Goal: Use online tool/utility: Utilize a website feature to perform a specific function

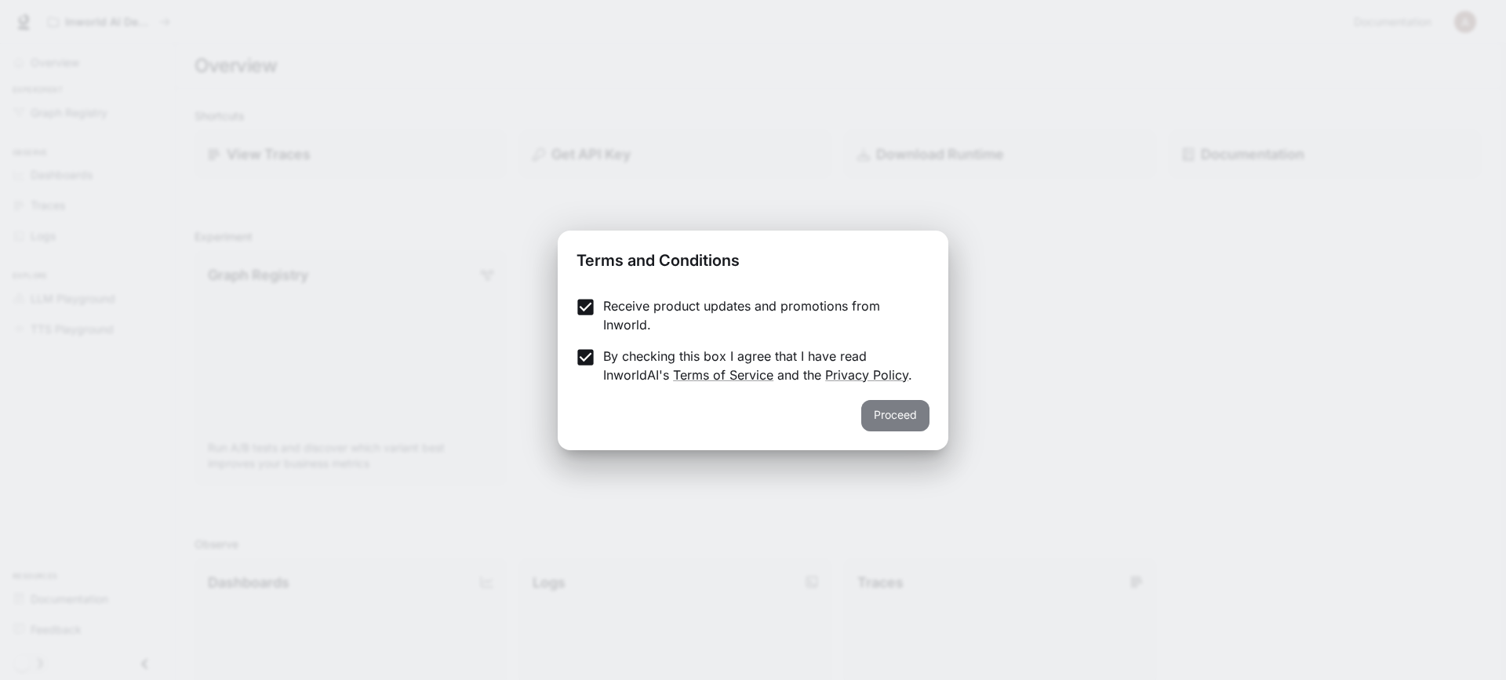
click at [886, 416] on button "Proceed" at bounding box center [895, 415] width 68 height 31
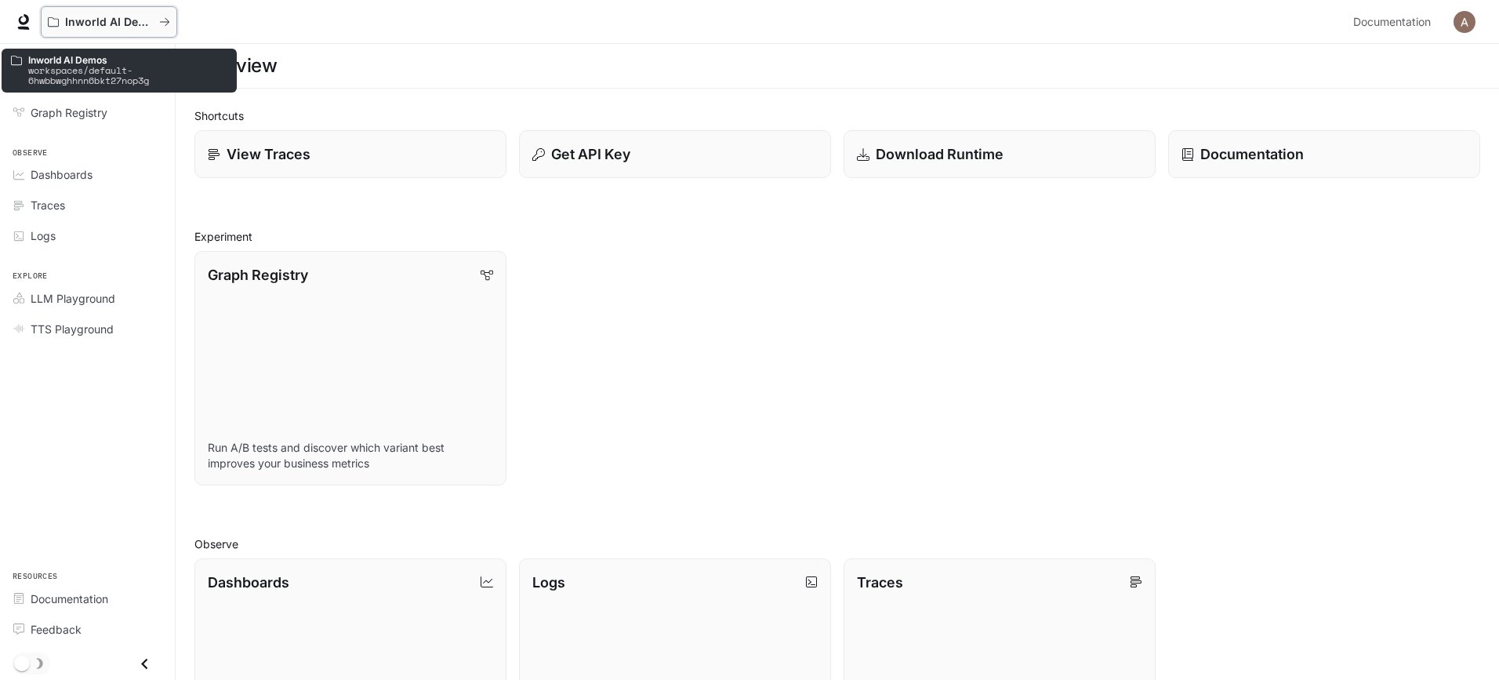
click at [93, 22] on p "Inworld AI Demos" at bounding box center [109, 22] width 88 height 13
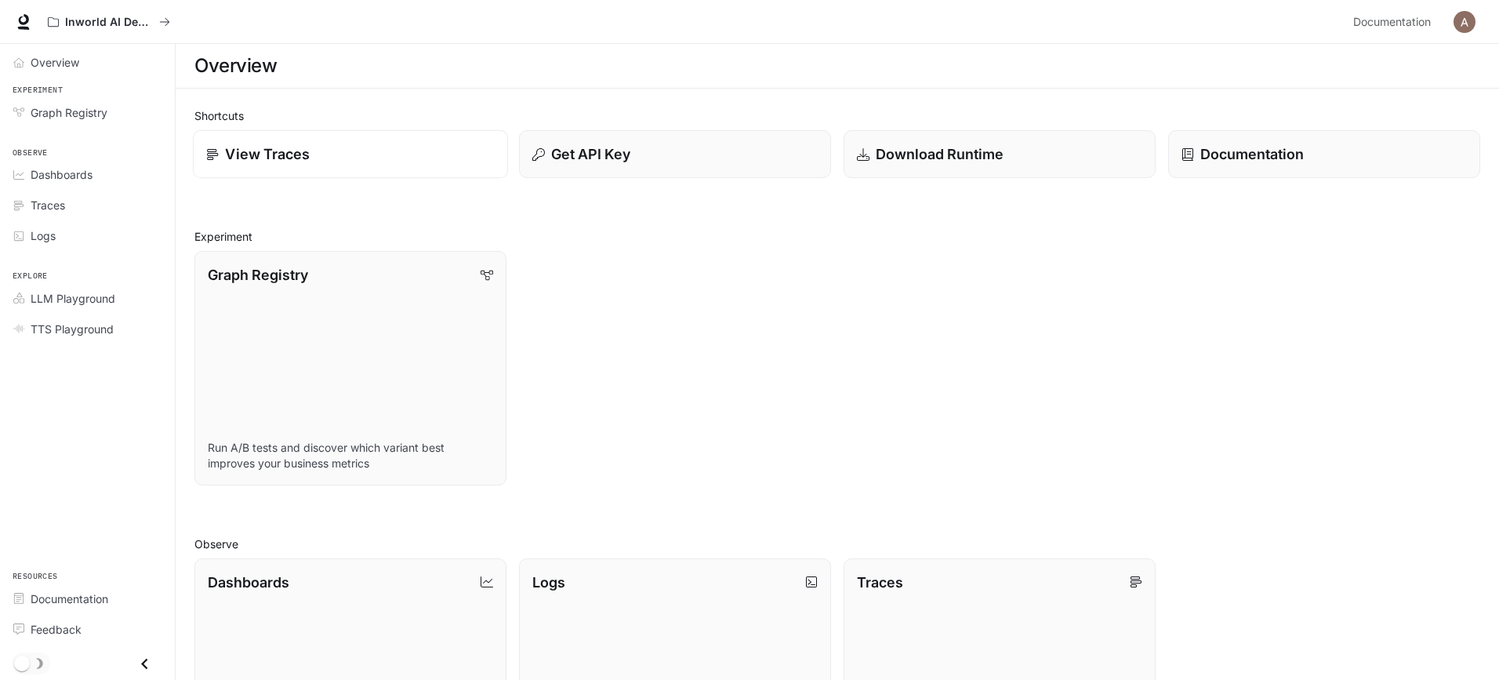
click at [271, 157] on p "View Traces" at bounding box center [267, 153] width 85 height 21
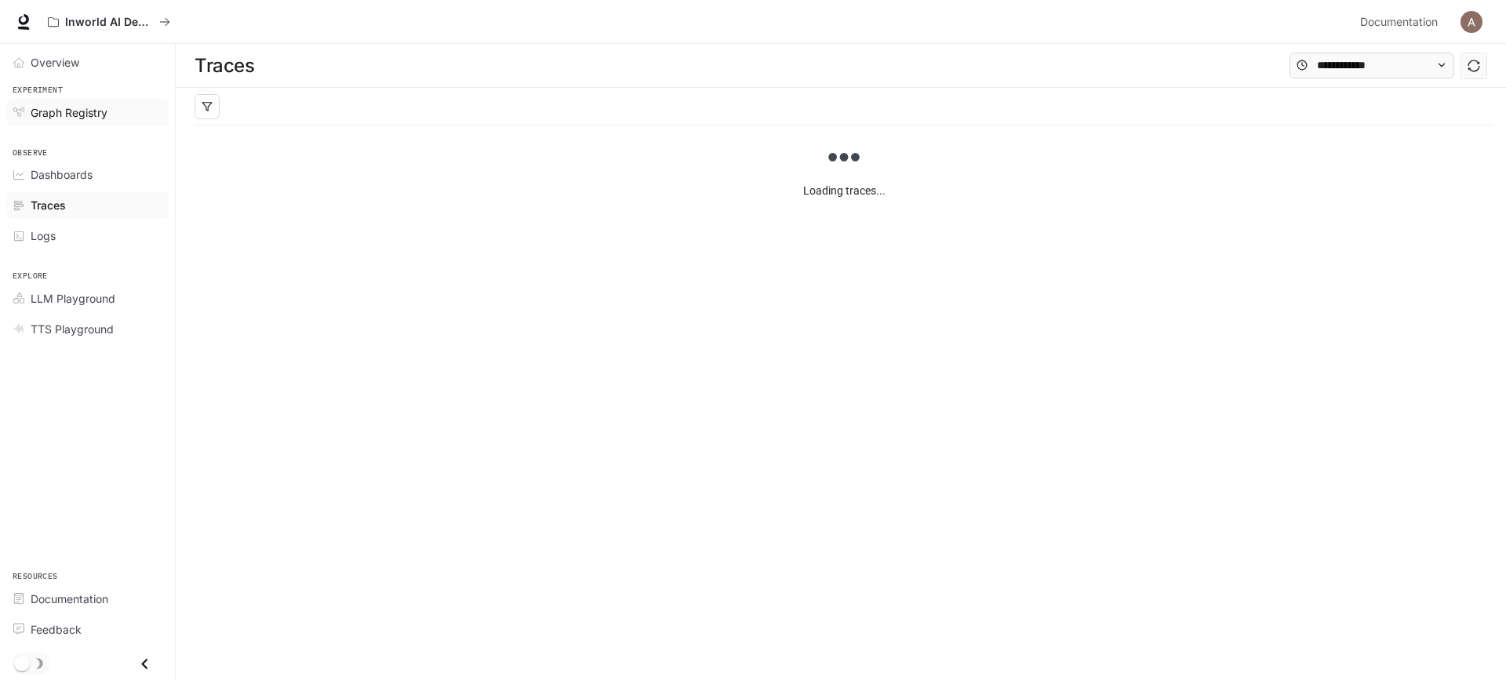
click at [107, 109] on span "Graph Registry" at bounding box center [69, 112] width 77 height 16
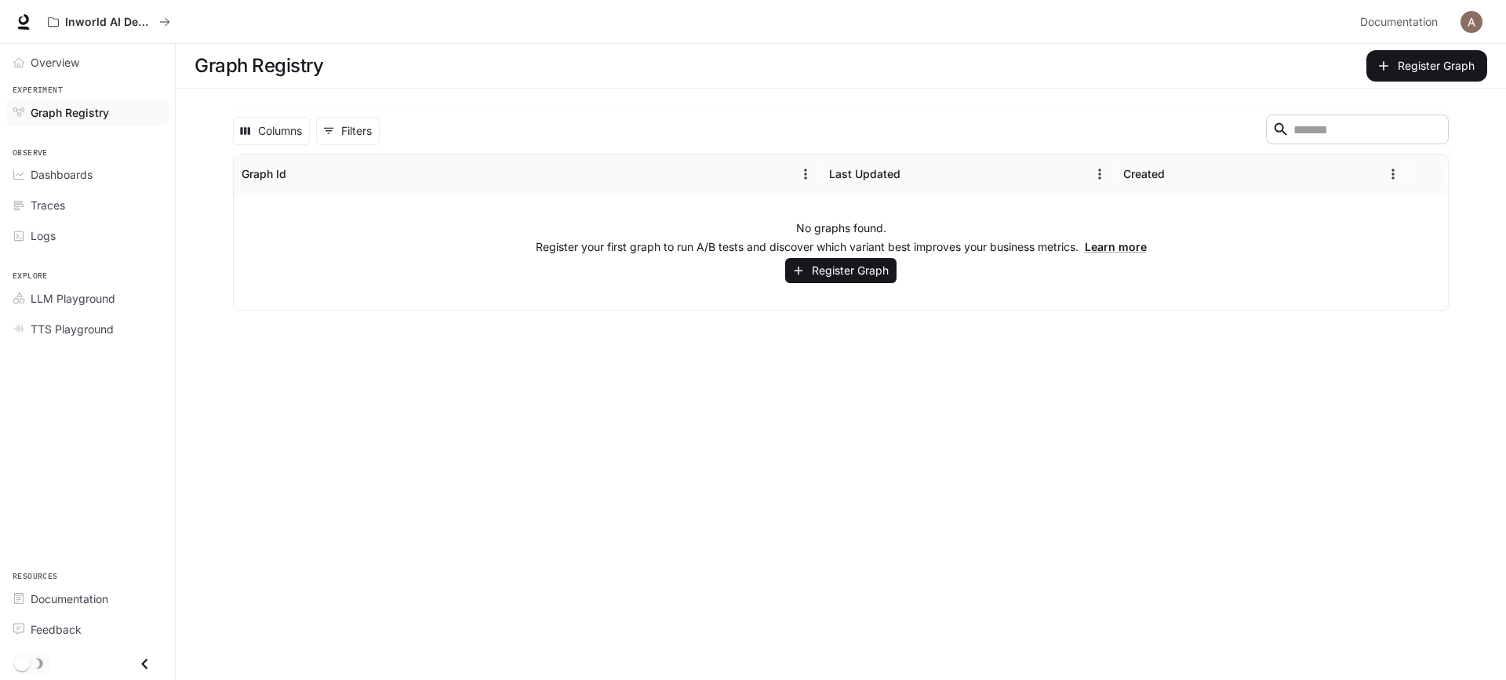
click at [565, 236] on div "No graphs found. Register your first graph to run A/B tests and discover which …" at bounding box center [841, 252] width 1214 height 116
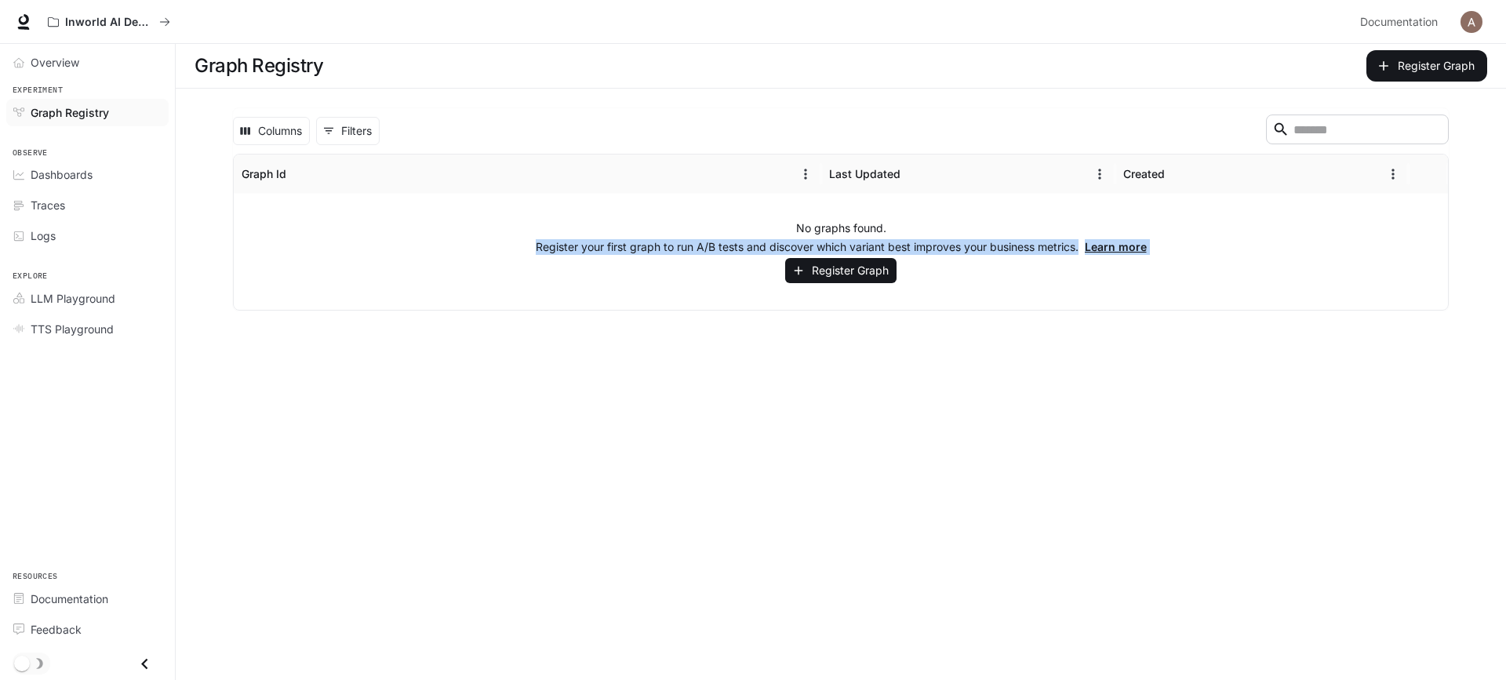
click at [565, 236] on div "No graphs found. Register your first graph to run A/B tests and discover which …" at bounding box center [841, 252] width 1214 height 116
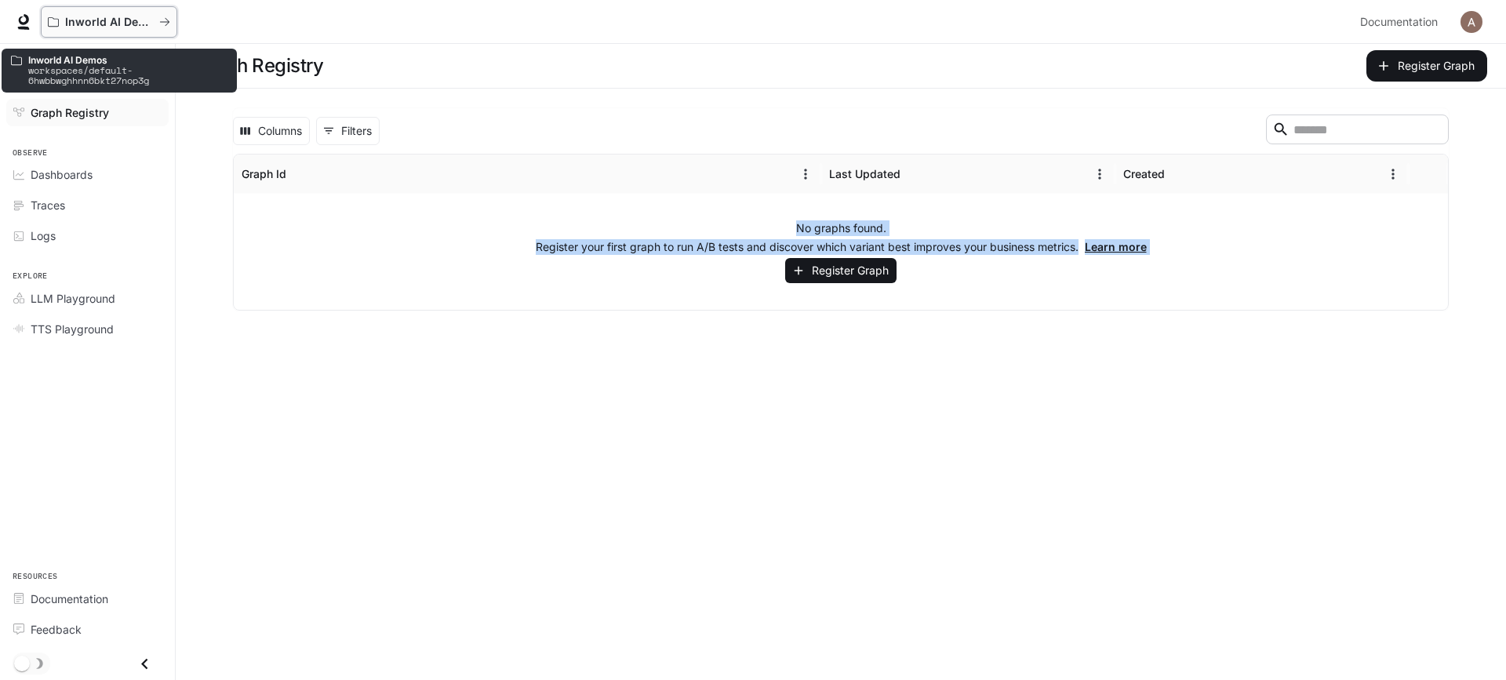
click at [117, 16] on p "Inworld AI Demos" at bounding box center [109, 22] width 88 height 13
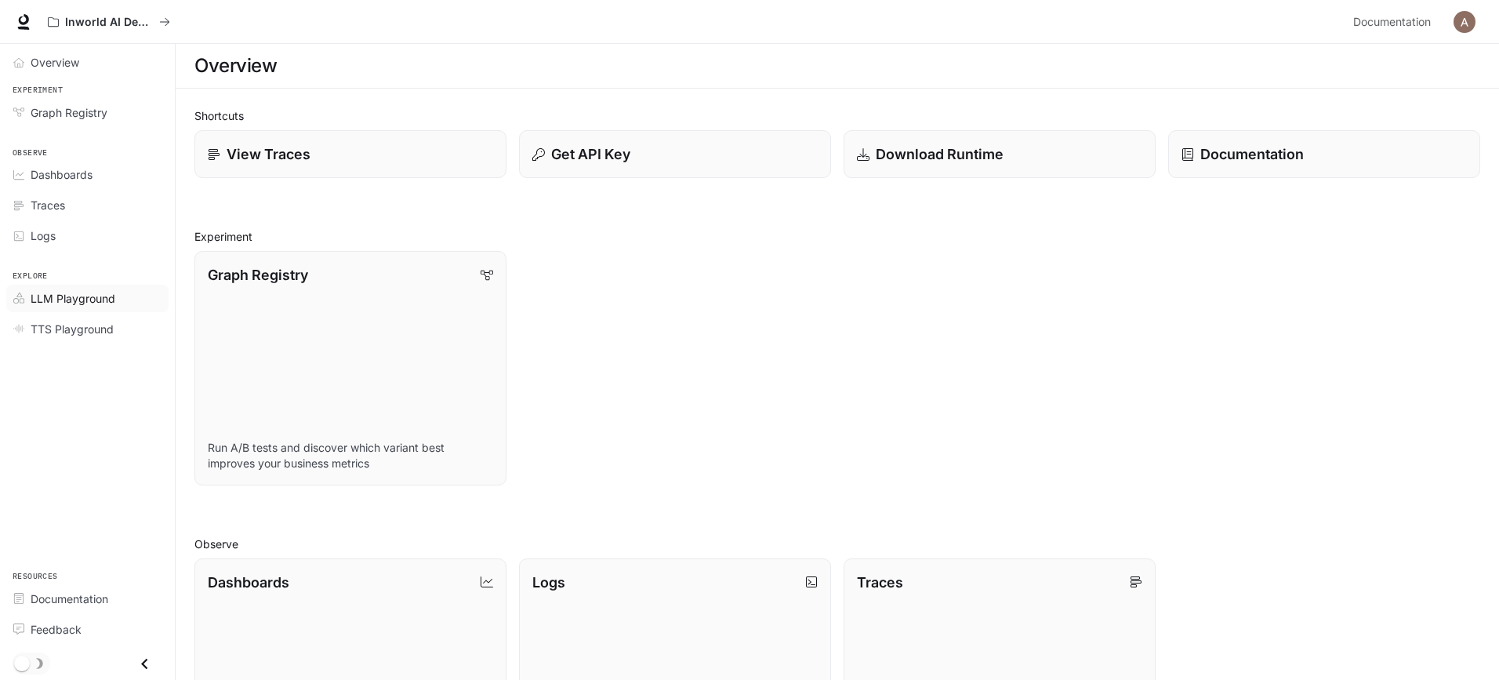
click at [74, 294] on span "LLM Playground" at bounding box center [73, 298] width 85 height 16
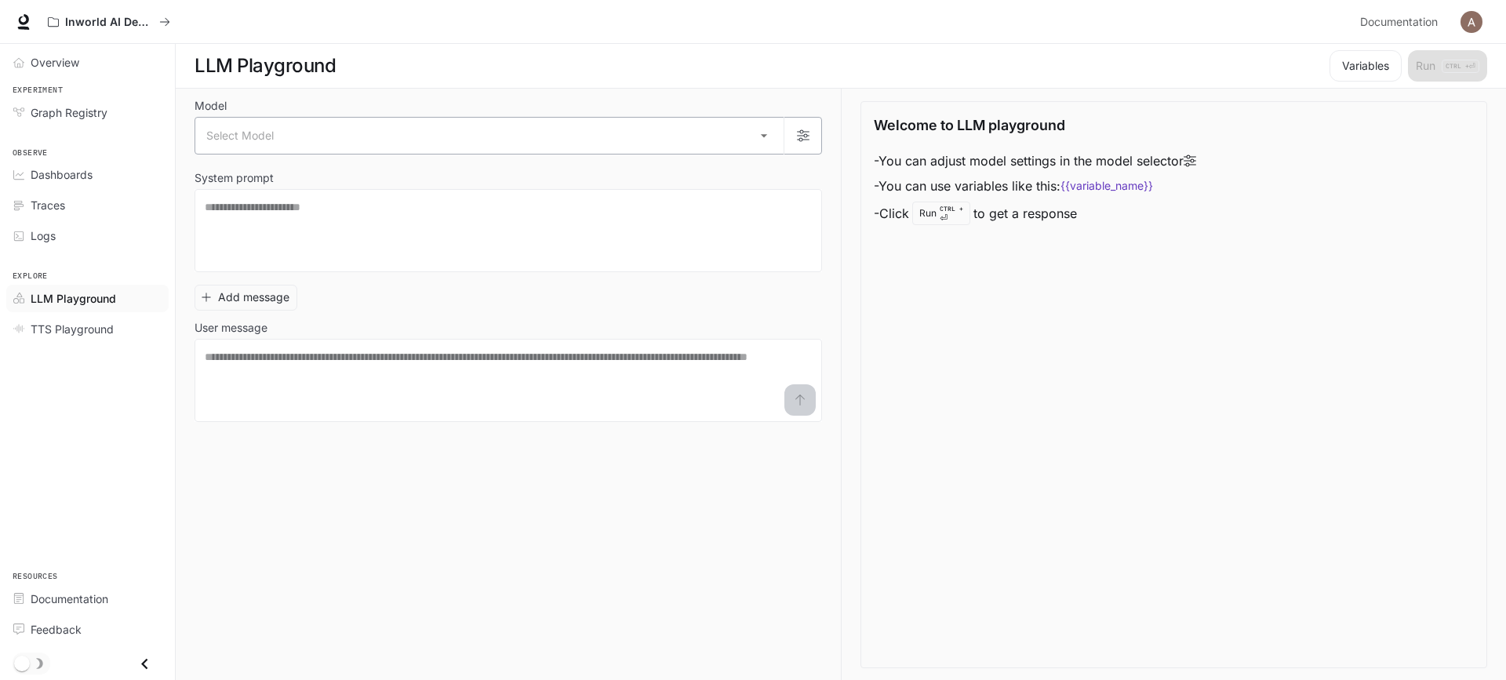
click at [293, 136] on body "Skip to main content Inworld AI Demos Documentation Documentation Portal Overvi…" at bounding box center [753, 340] width 1506 height 681
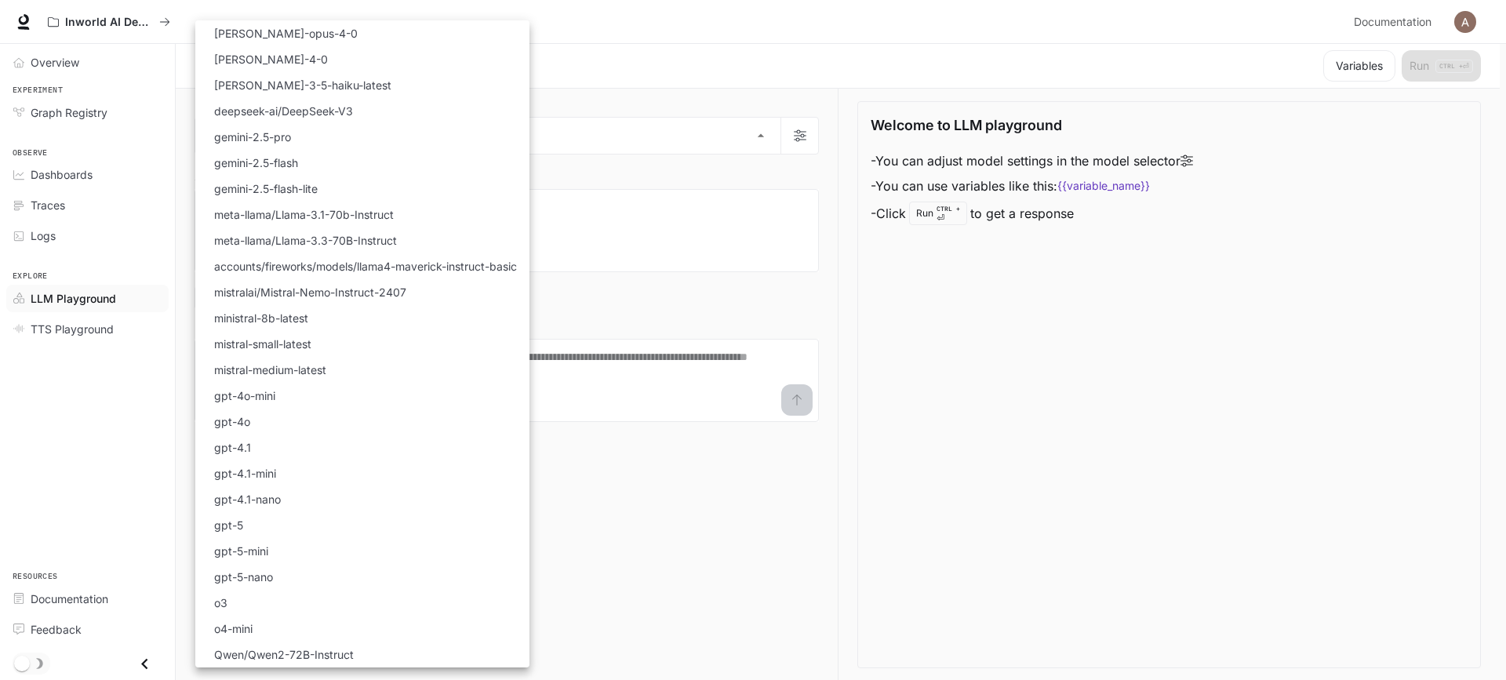
click at [242, 612] on li "o3" at bounding box center [362, 603] width 334 height 26
type input "**"
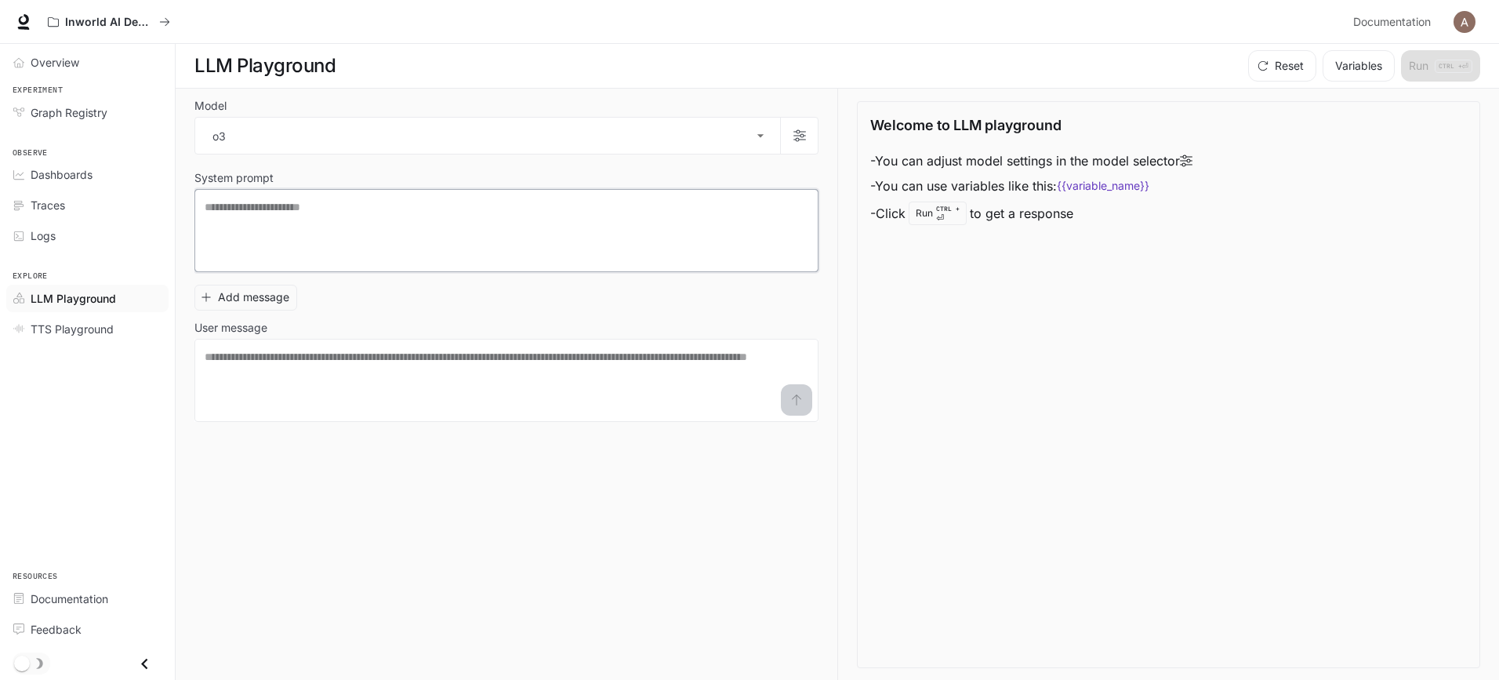
click at [263, 221] on textarea at bounding box center [507, 230] width 604 height 63
paste textarea "**********"
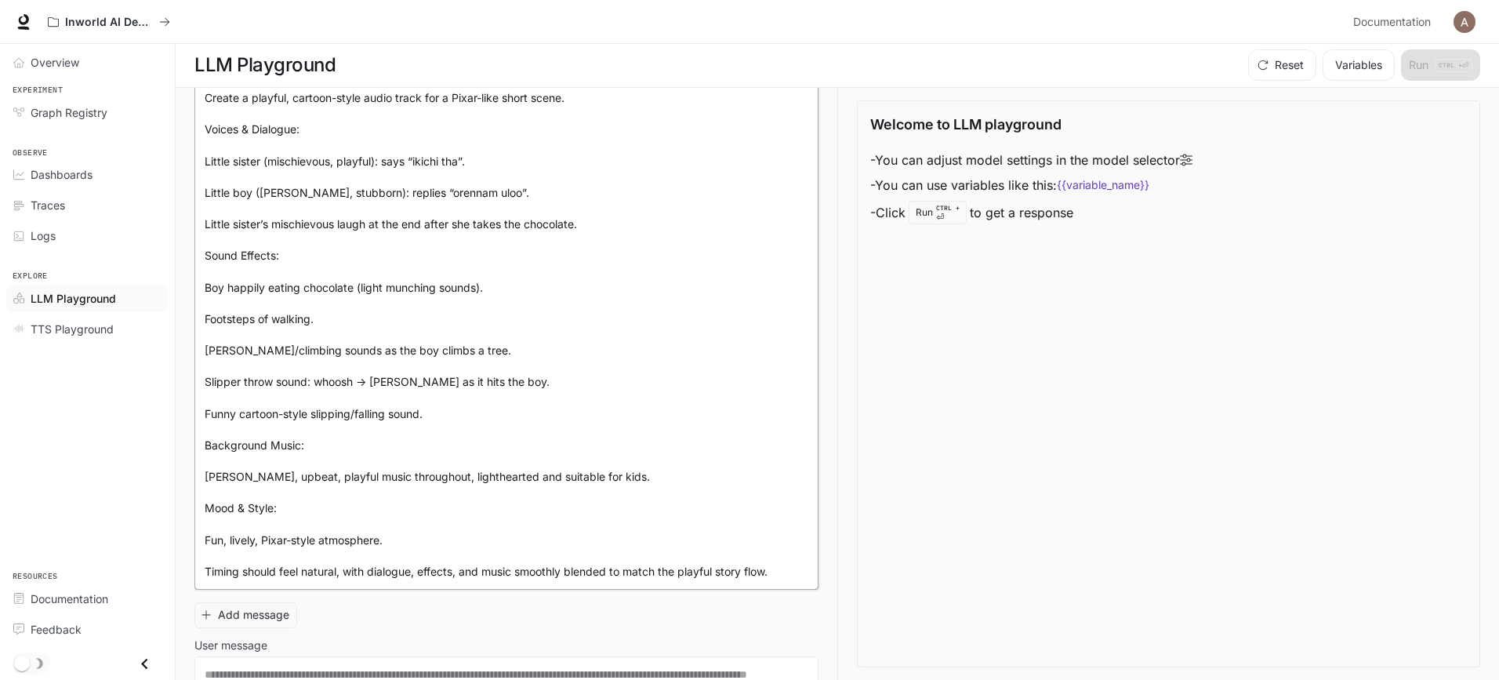
scroll to position [180, 0]
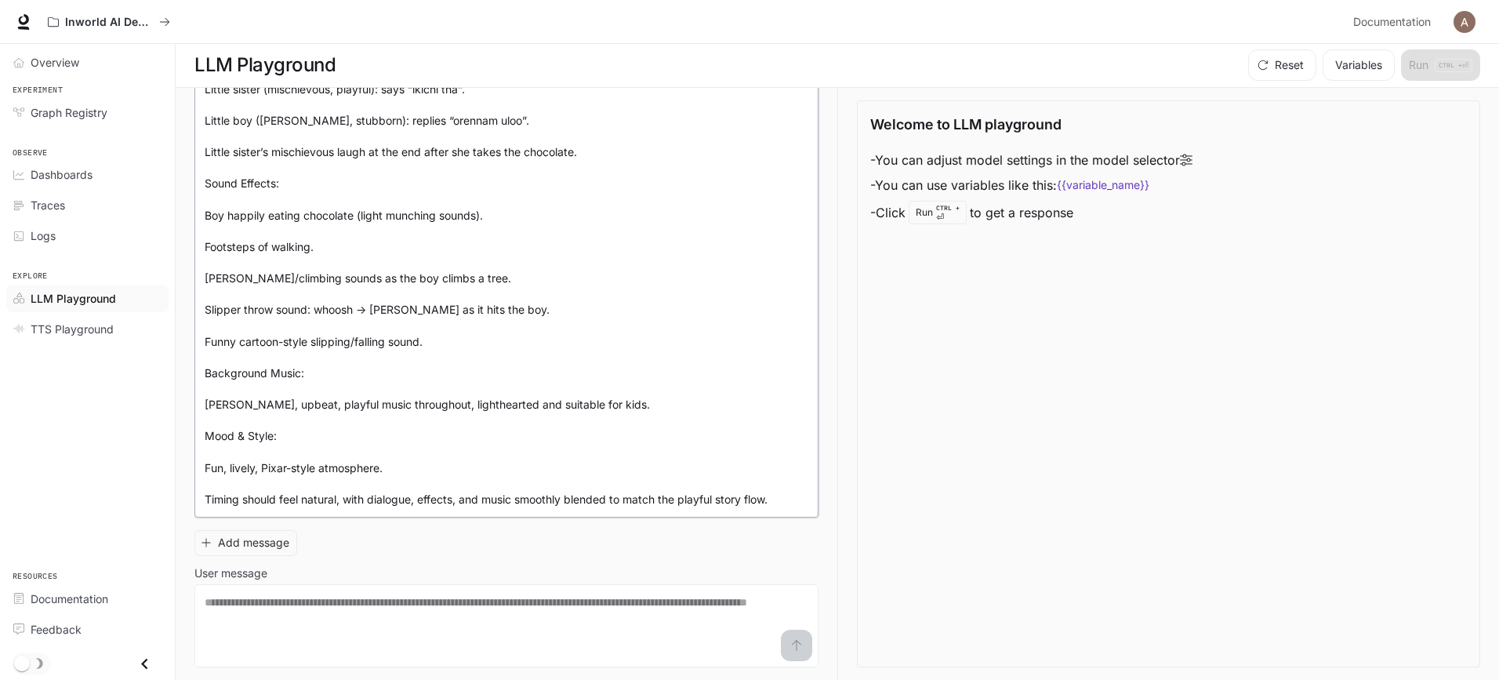
type textarea "**********"
click at [1416, 71] on div "Reset Variables Run CTRL + ⏎" at bounding box center [1361, 64] width 238 height 31
